Goal: Find contact information: Obtain details needed to contact an individual or organization

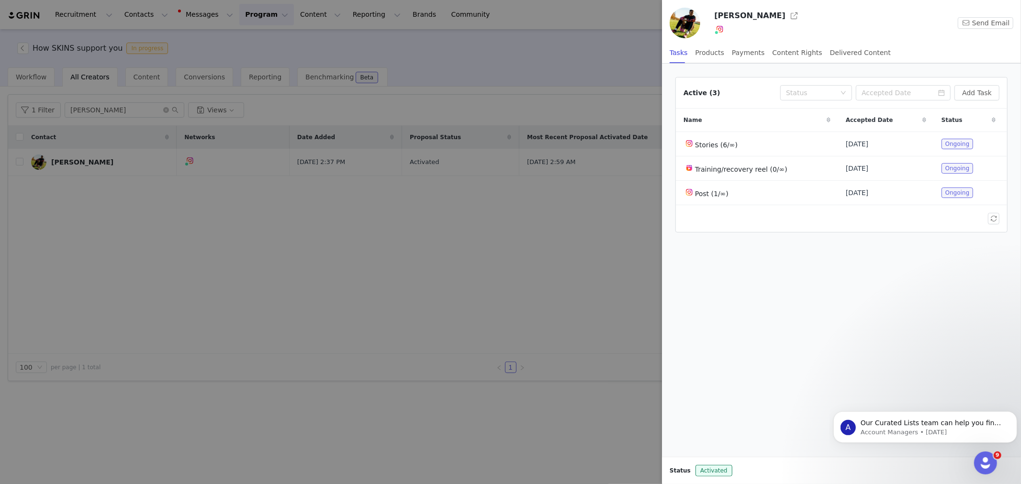
click at [369, 268] on div at bounding box center [510, 242] width 1021 height 484
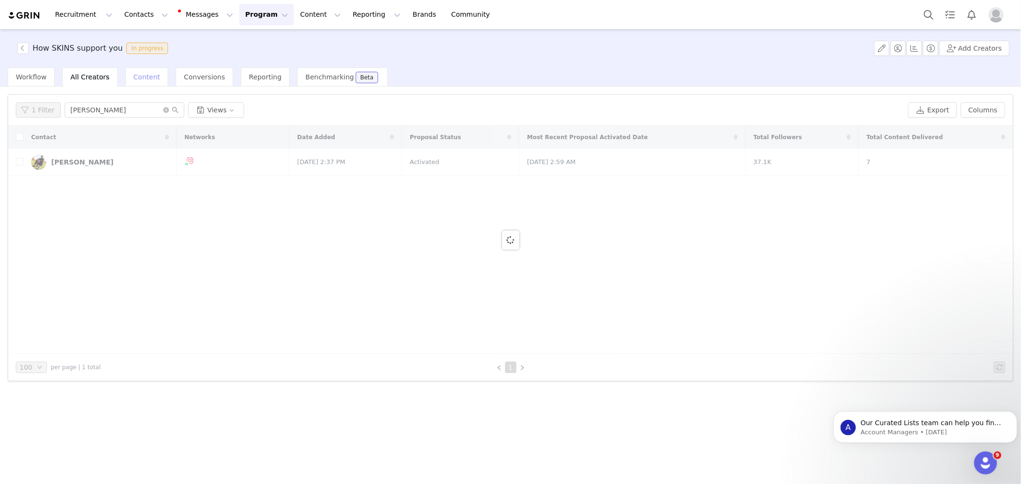
click at [141, 79] on span "Content" at bounding box center [147, 77] width 27 height 8
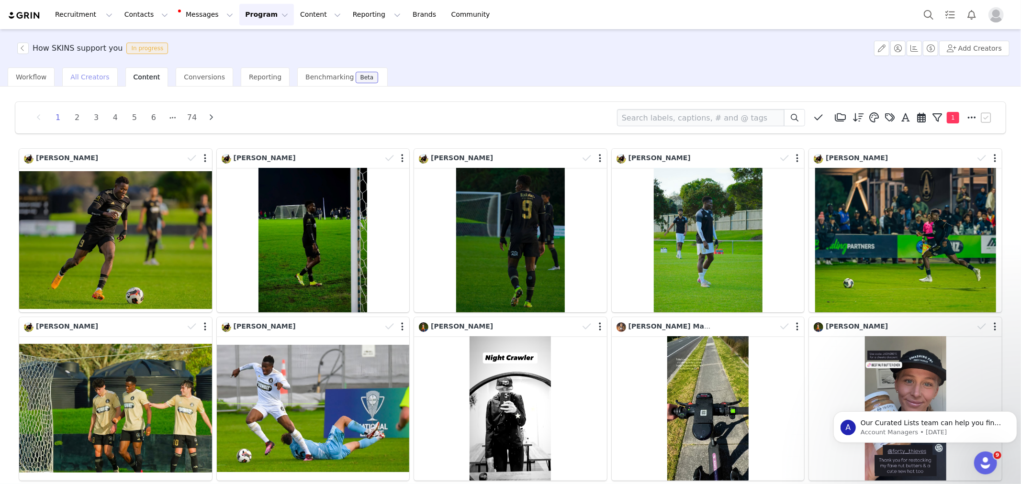
click at [84, 73] on span "All Creators" at bounding box center [89, 77] width 39 height 8
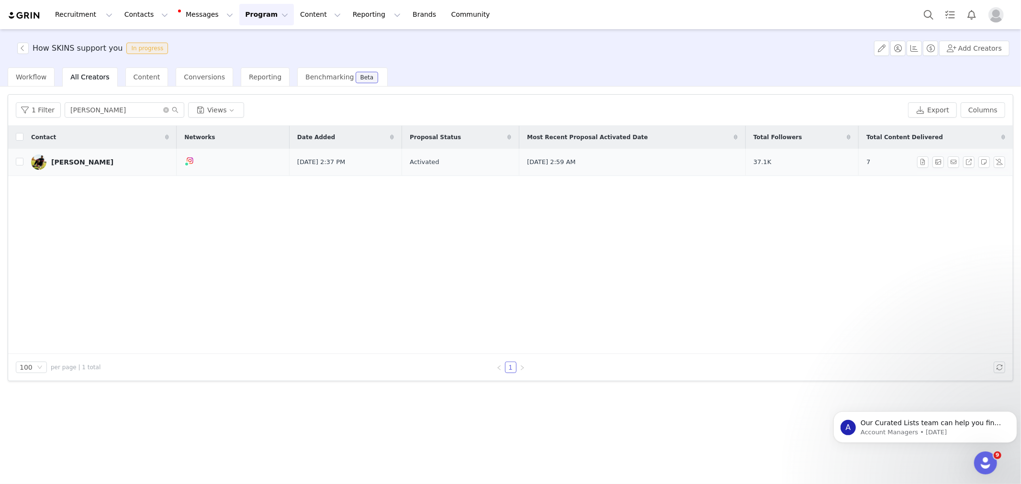
click at [82, 163] on div "[PERSON_NAME]" at bounding box center [82, 162] width 62 height 8
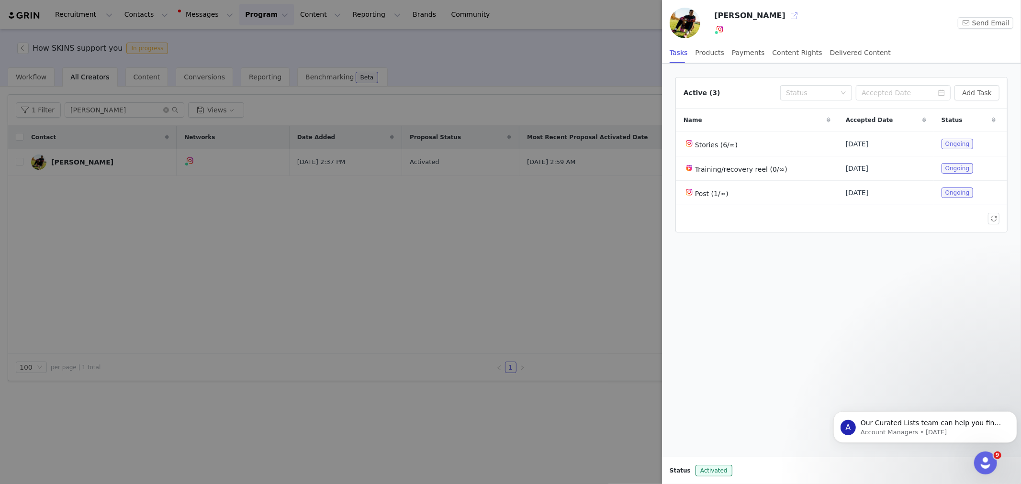
click at [786, 18] on button "button" at bounding box center [793, 15] width 15 height 15
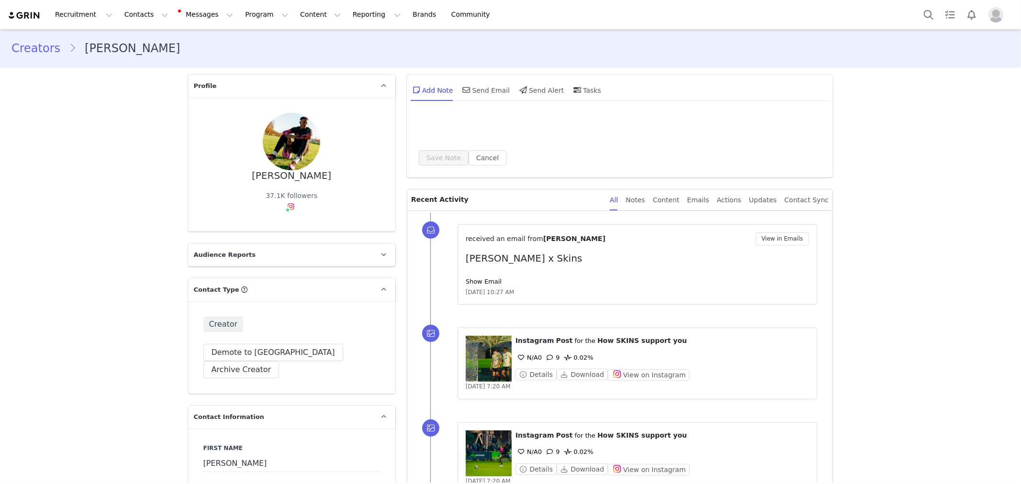
type input "+1 ([GEOGRAPHIC_DATA])"
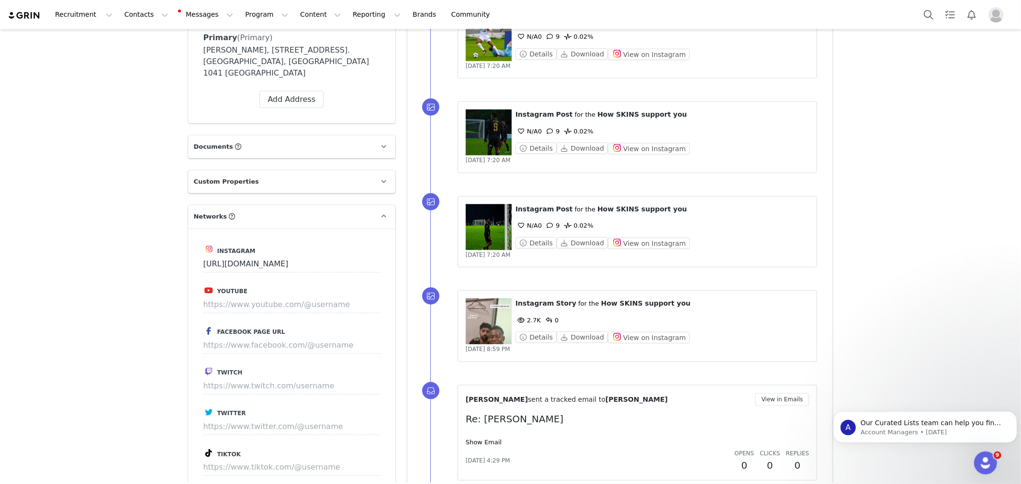
scroll to position [904, 0]
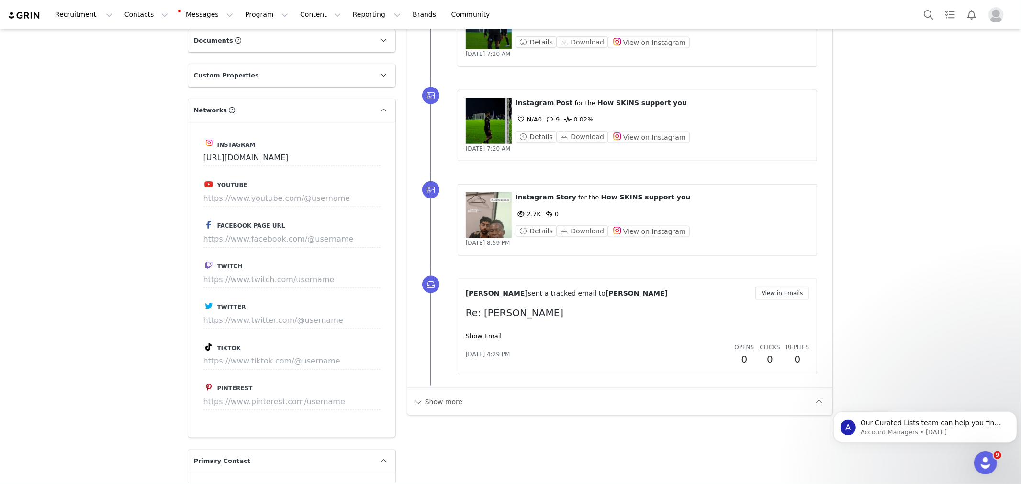
click at [452, 393] on div "Show more" at bounding box center [619, 401] width 425 height 27
click at [460, 402] on div "Show more" at bounding box center [612, 401] width 399 height 15
click at [440, 405] on button "Show more" at bounding box center [438, 401] width 50 height 15
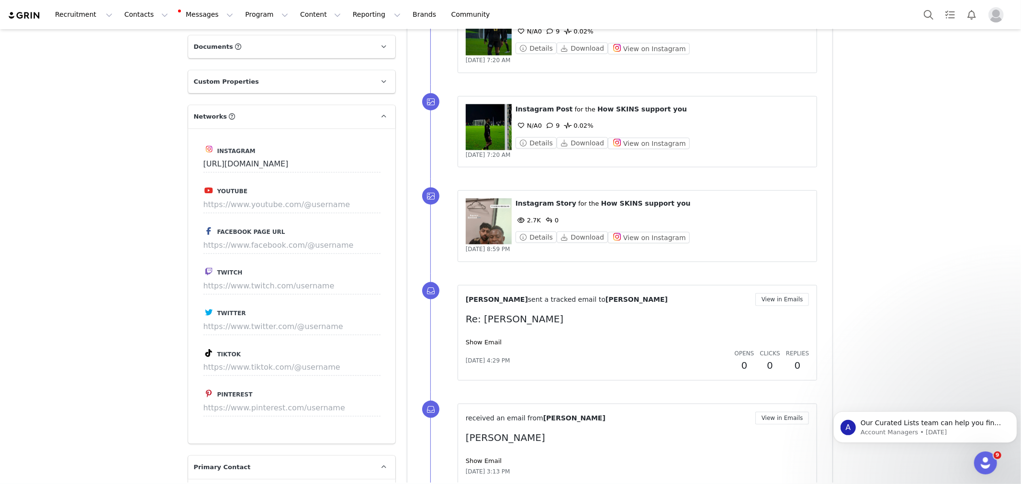
scroll to position [1010, 0]
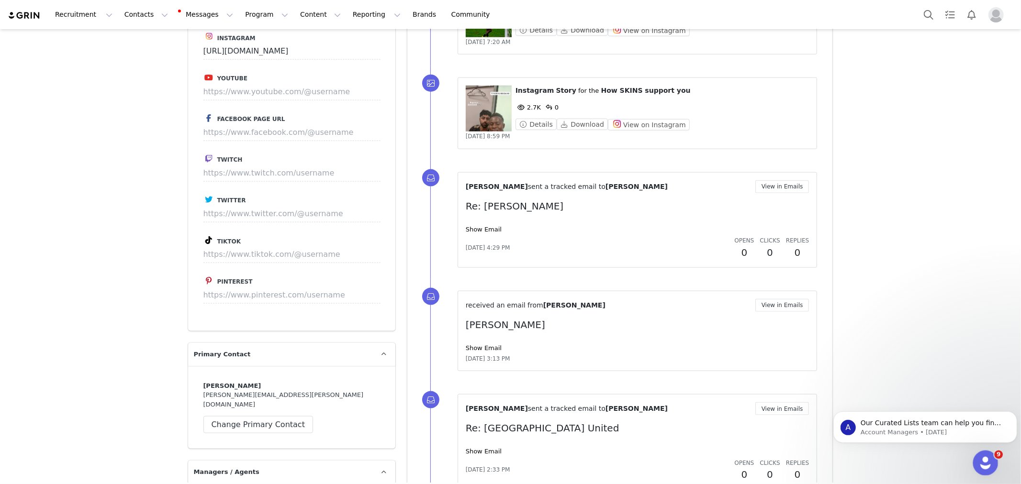
click at [990, 459] on icon "Open Intercom Messenger" at bounding box center [984, 462] width 16 height 16
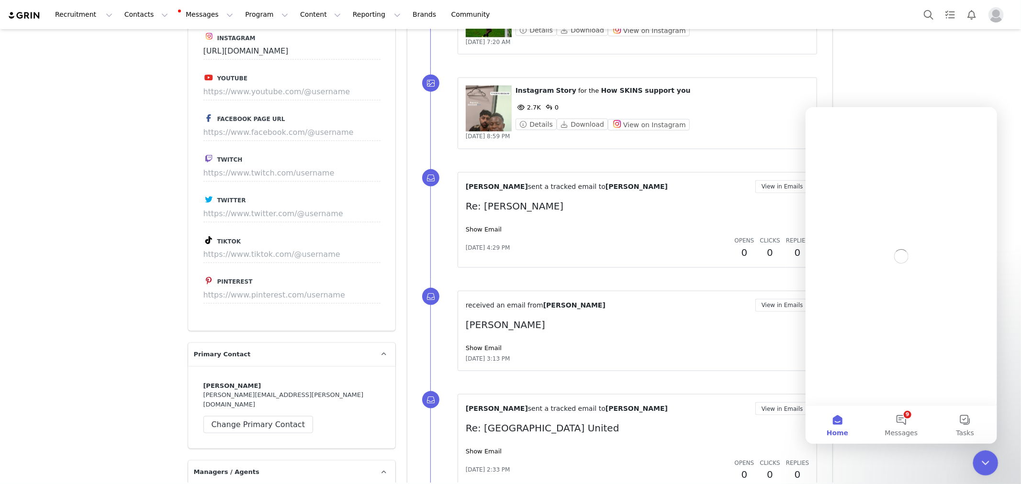
scroll to position [0, 0]
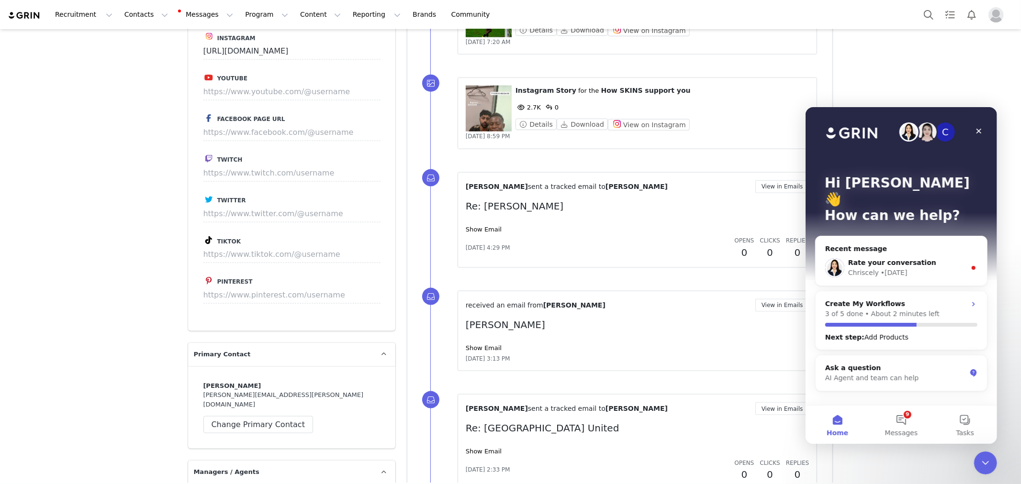
click at [1006, 365] on div "Creators Daniel Olaoye Profile Daniel Olaoye 37.1K followers Audience Reports R…" at bounding box center [510, 192] width 1021 height 2346
click at [975, 127] on icon "Close" at bounding box center [978, 131] width 8 height 8
